Goal: Find specific page/section: Find specific page/section

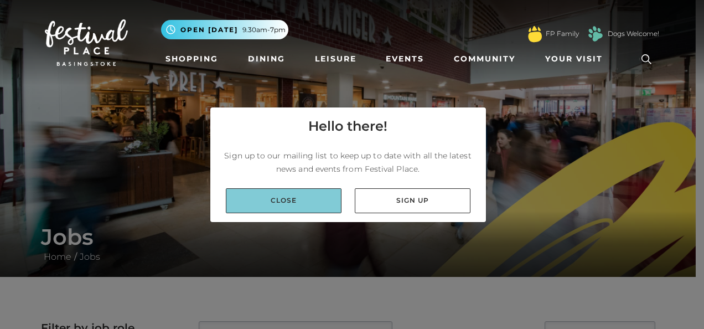
click at [327, 190] on link "Close" at bounding box center [284, 200] width 116 height 25
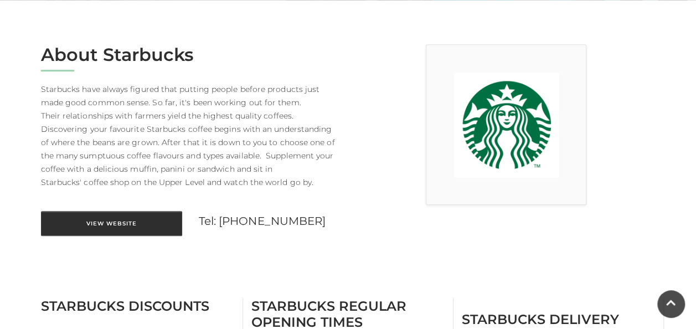
scroll to position [312, 0]
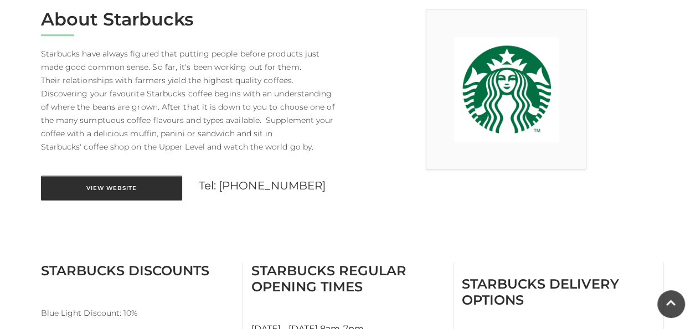
click at [153, 187] on link "View Website" at bounding box center [111, 187] width 141 height 25
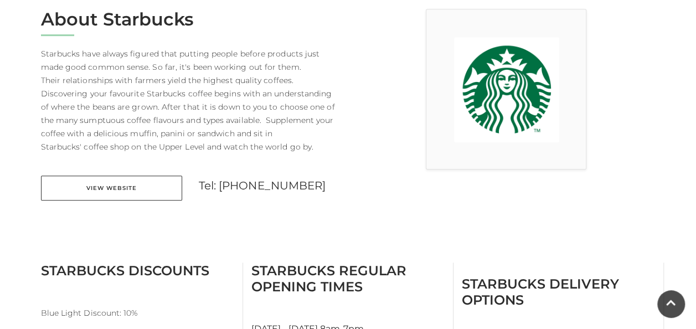
scroll to position [0, 0]
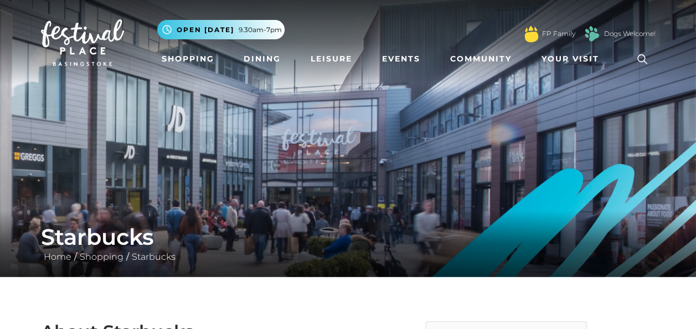
click at [643, 48] on link at bounding box center [641, 58] width 25 height 25
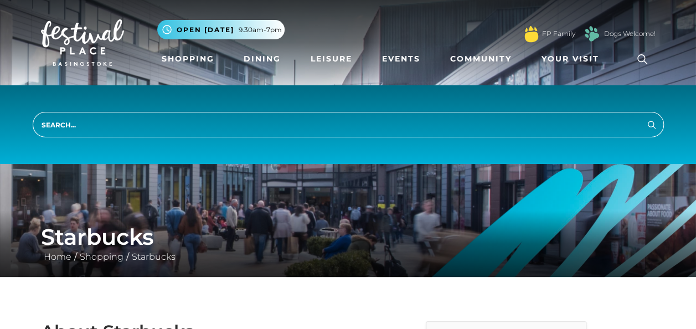
click at [421, 122] on input "search" at bounding box center [348, 124] width 631 height 25
type input "m&s cafe"
click at [645, 117] on button "Search" at bounding box center [651, 124] width 13 height 14
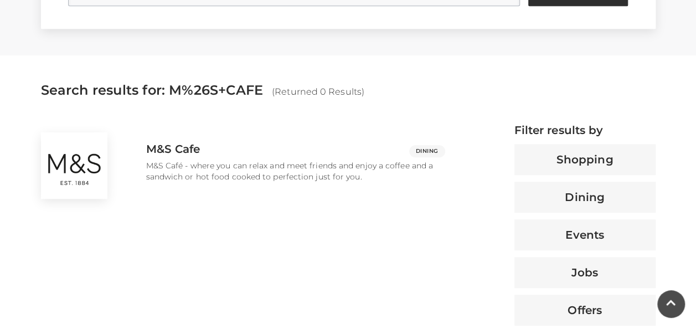
scroll to position [358, 0]
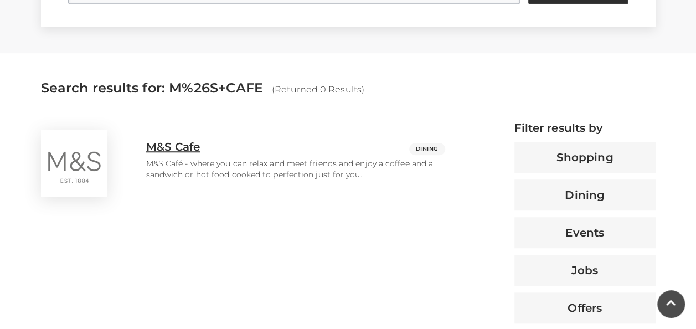
click at [289, 169] on p "M&S Café - where you can relax and meet friends and enjoy a coffee and a sandwi…" at bounding box center [295, 169] width 299 height 22
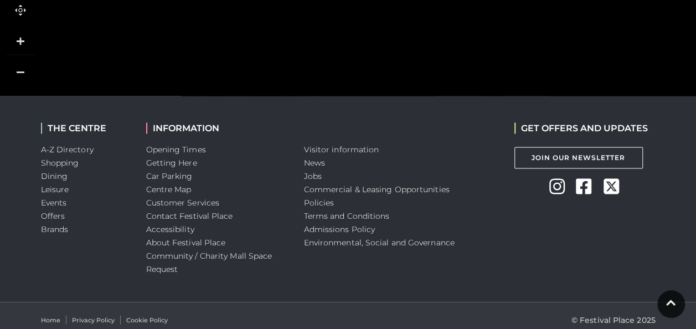
scroll to position [997, 0]
click at [304, 171] on link "Jobs" at bounding box center [313, 175] width 18 height 10
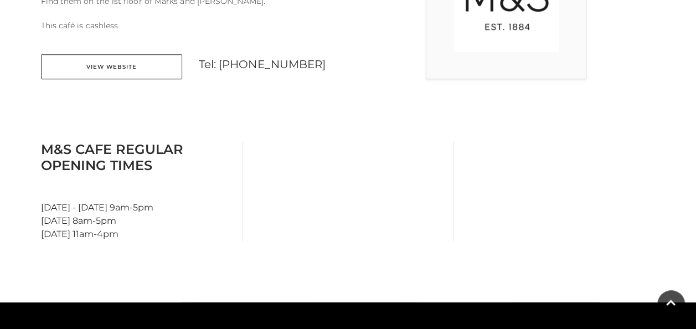
scroll to position [398, 0]
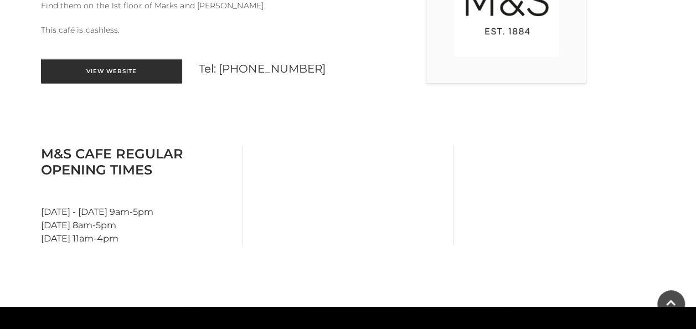
click at [162, 77] on link "View Website" at bounding box center [111, 71] width 141 height 25
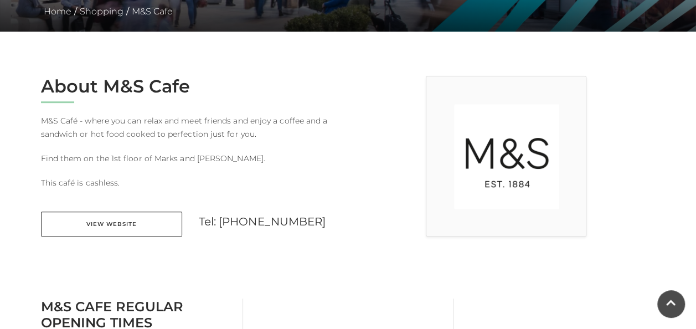
scroll to position [239, 0]
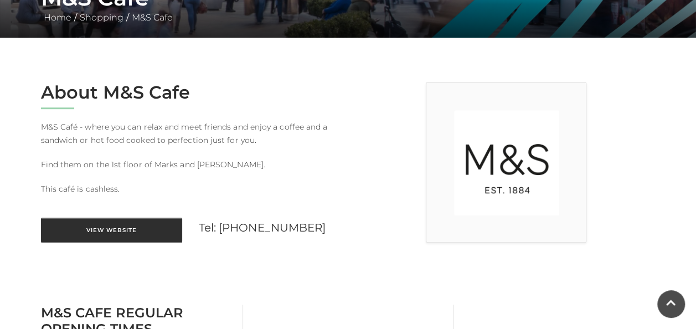
click at [129, 234] on link "View Website" at bounding box center [111, 230] width 141 height 25
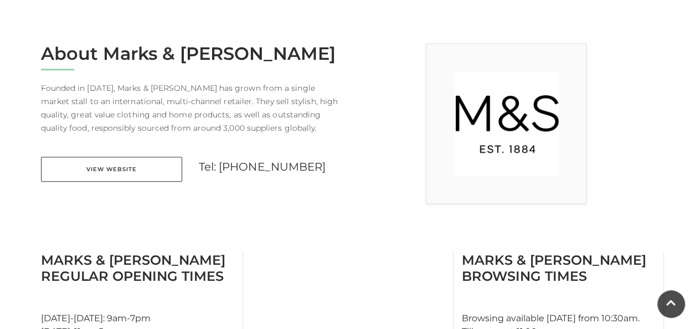
scroll to position [279, 0]
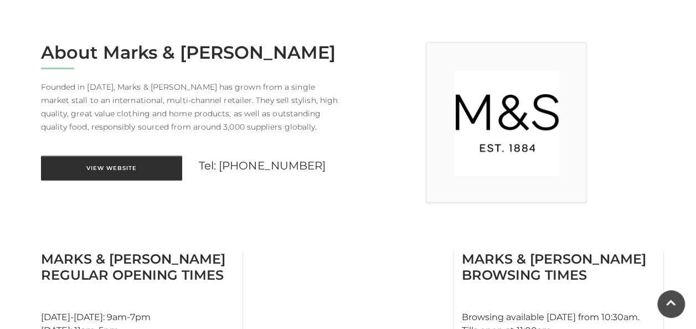
click at [165, 170] on link "View Website" at bounding box center [111, 168] width 141 height 25
